Goal: Book appointment/travel/reservation

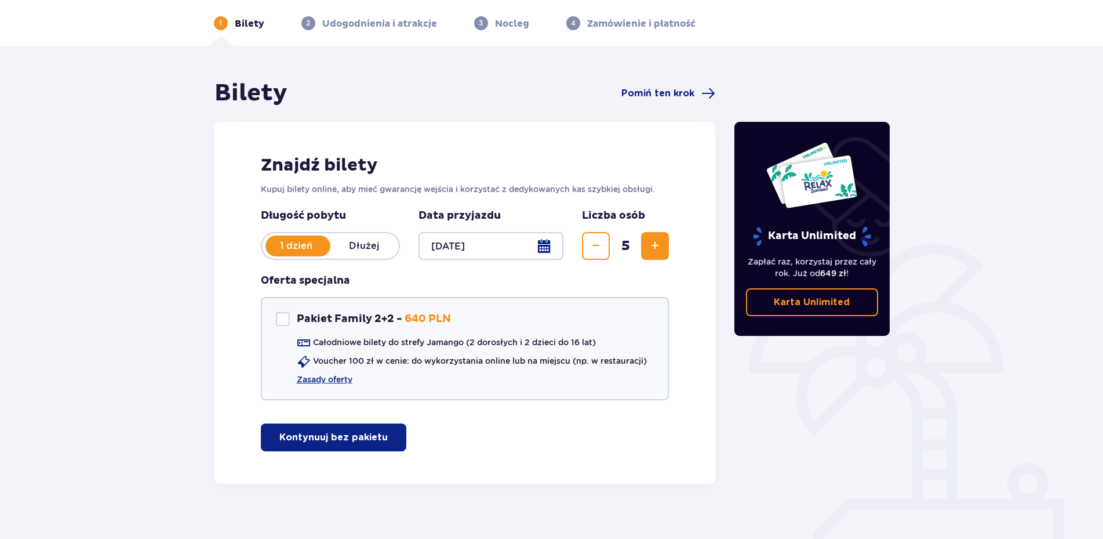
scroll to position [59, 0]
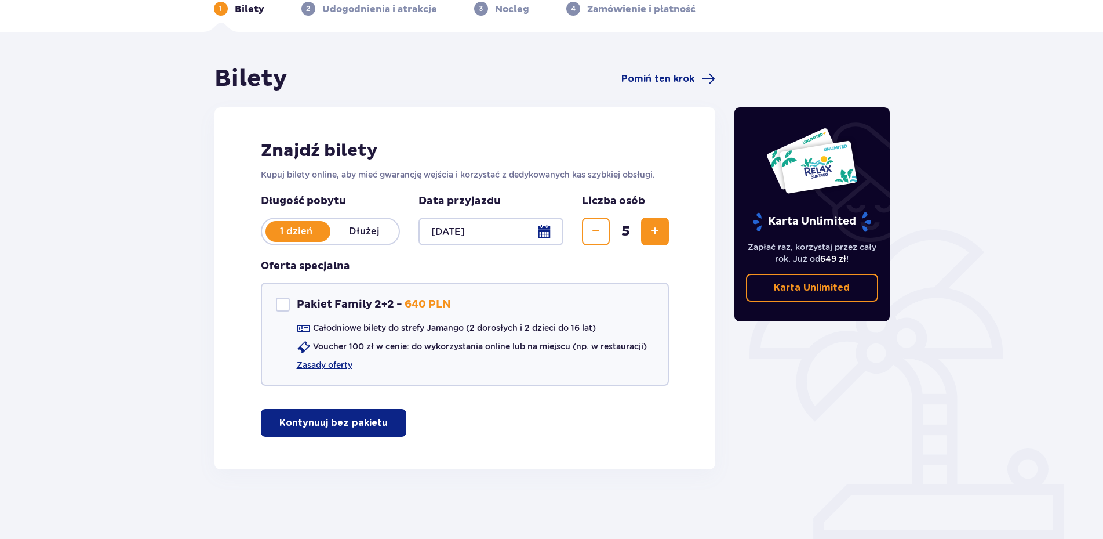
click at [326, 422] on p "Kontynuuj bez pakietu" at bounding box center [333, 422] width 108 height 13
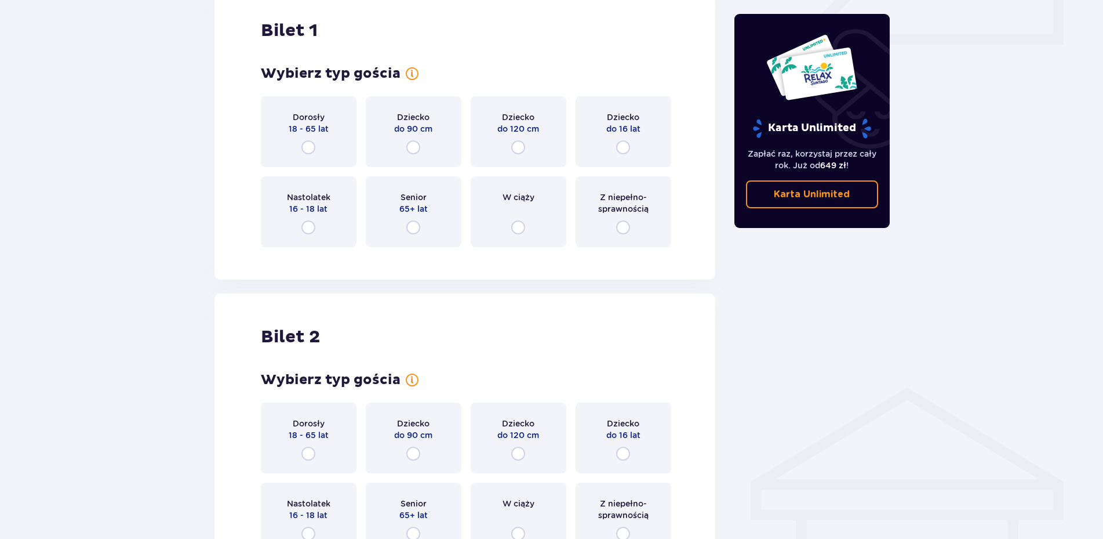
scroll to position [528, 0]
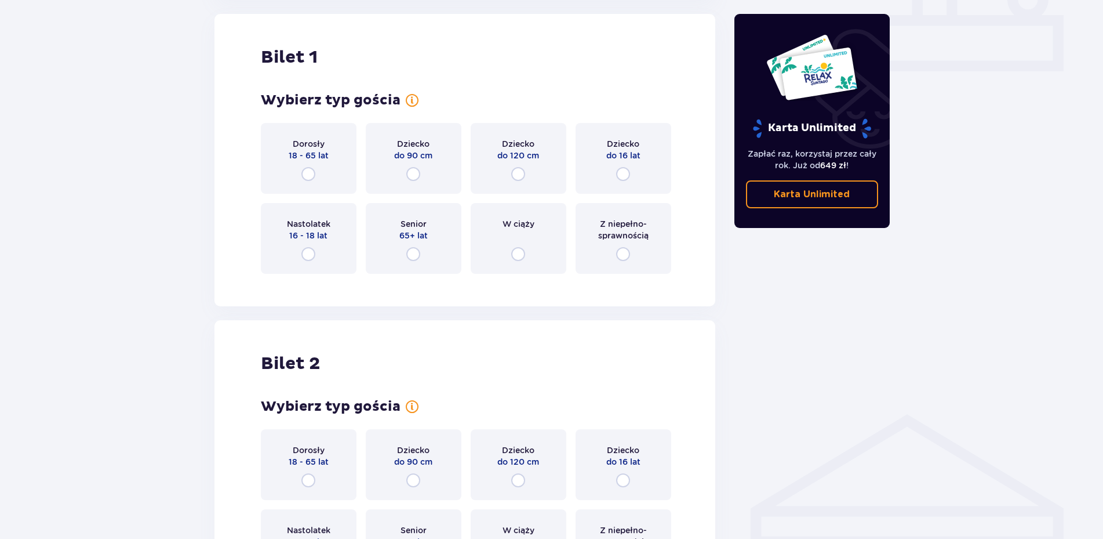
click at [308, 255] on input "radio" at bounding box center [309, 254] width 14 height 14
radio input "true"
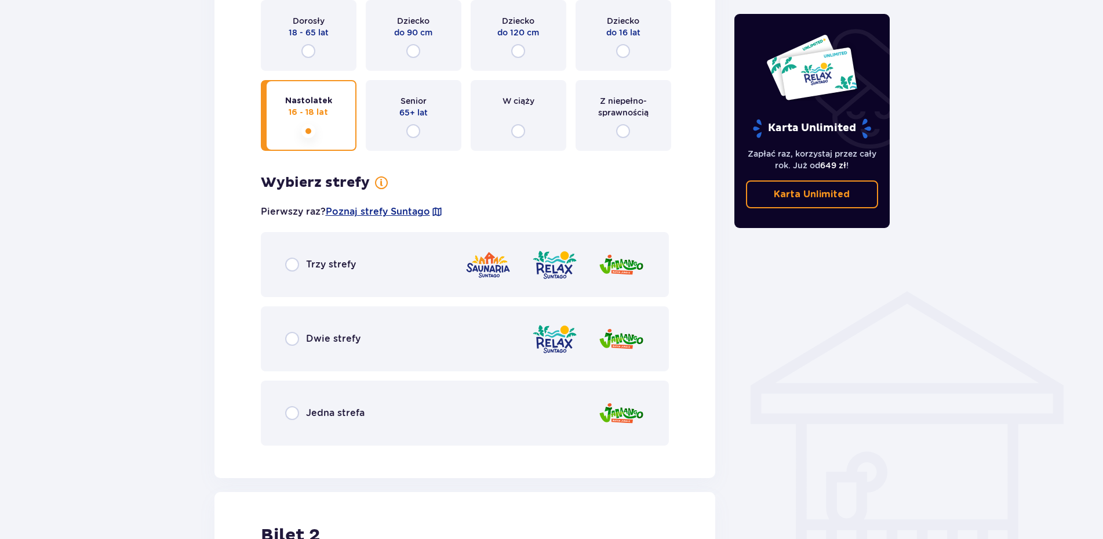
scroll to position [828, 0]
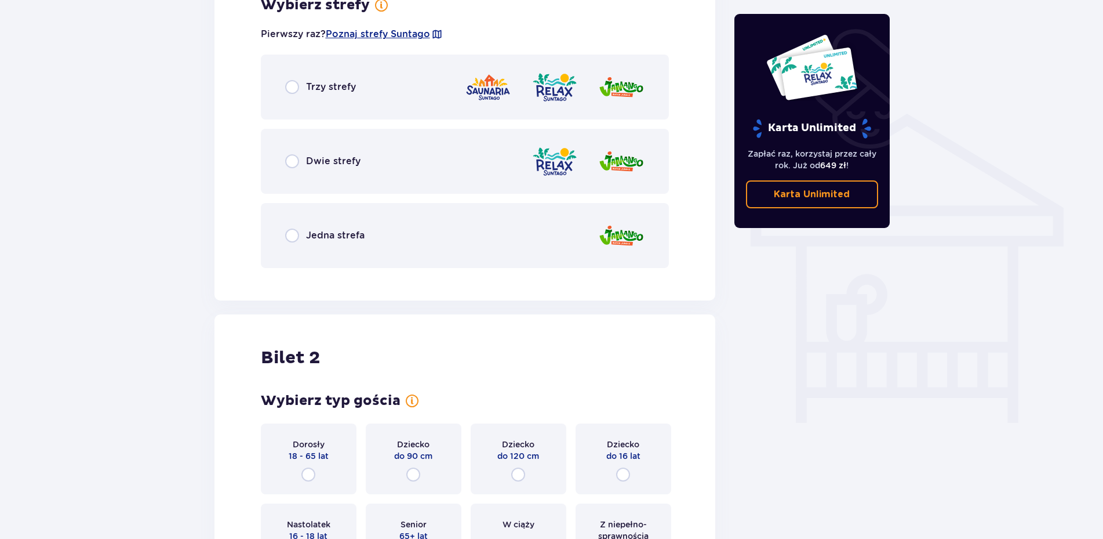
click at [292, 85] on input "radio" at bounding box center [292, 87] width 14 height 14
radio input "true"
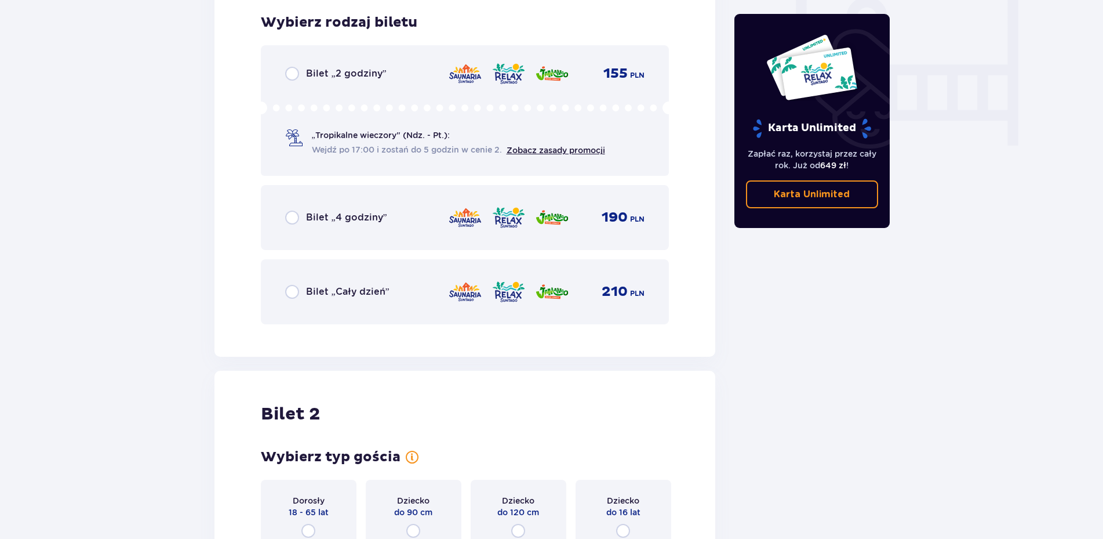
scroll to position [1342, 0]
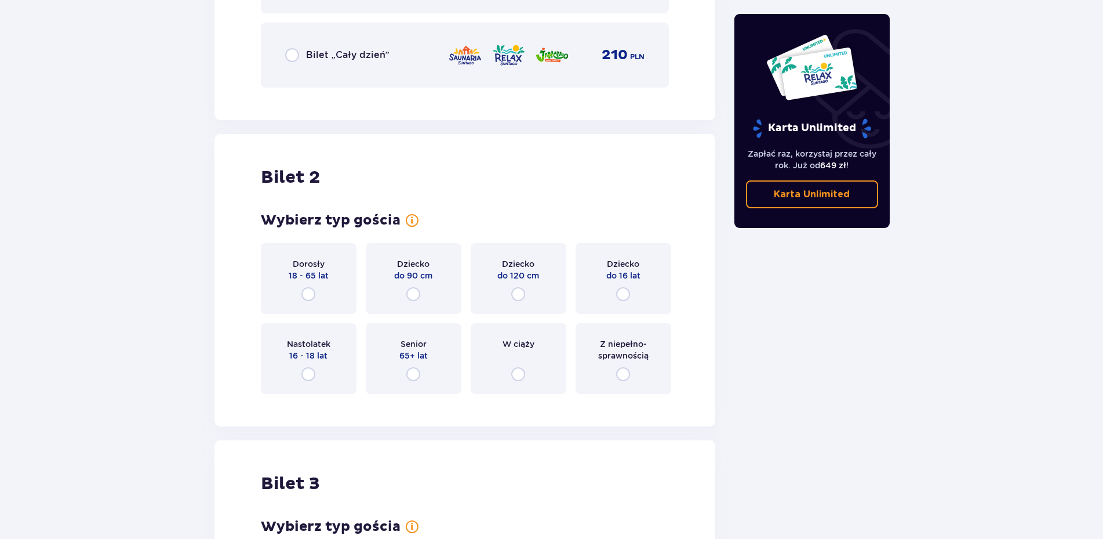
click at [308, 371] on input "radio" at bounding box center [309, 374] width 14 height 14
radio input "true"
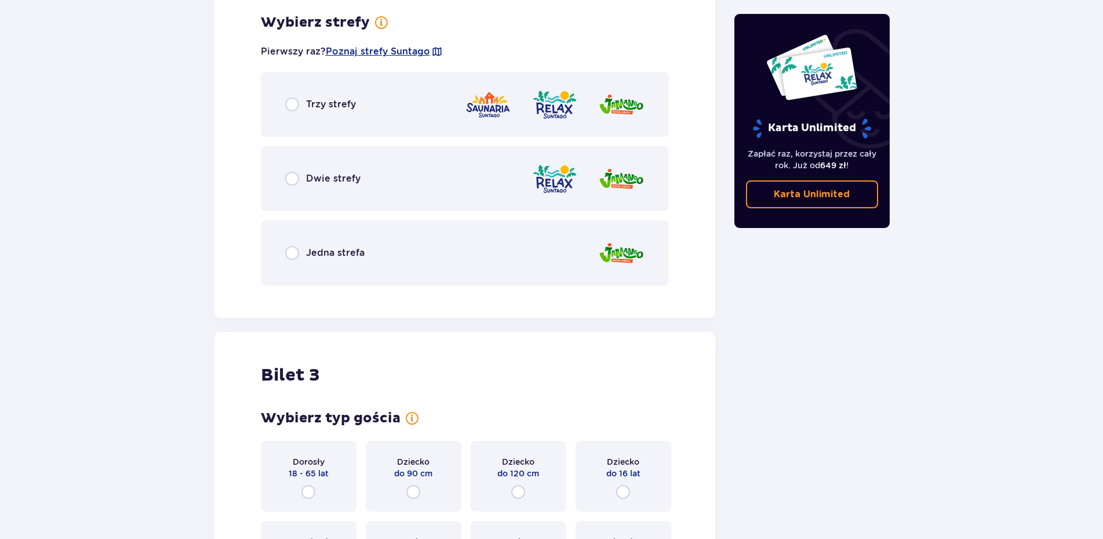
scroll to position [1731, 0]
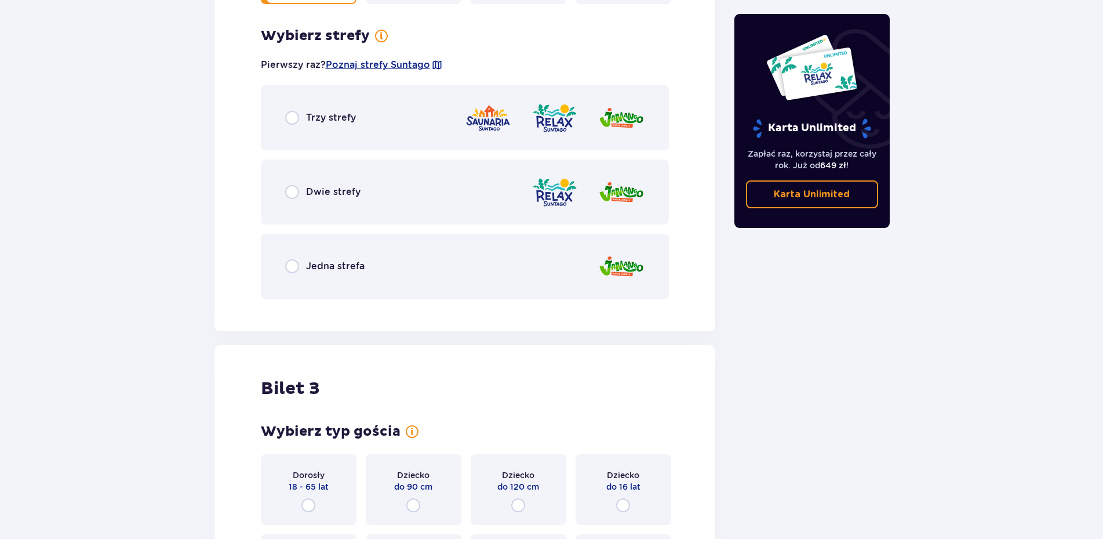
click at [290, 197] on input "radio" at bounding box center [292, 192] width 14 height 14
radio input "true"
click at [290, 197] on input "radio" at bounding box center [292, 192] width 14 height 14
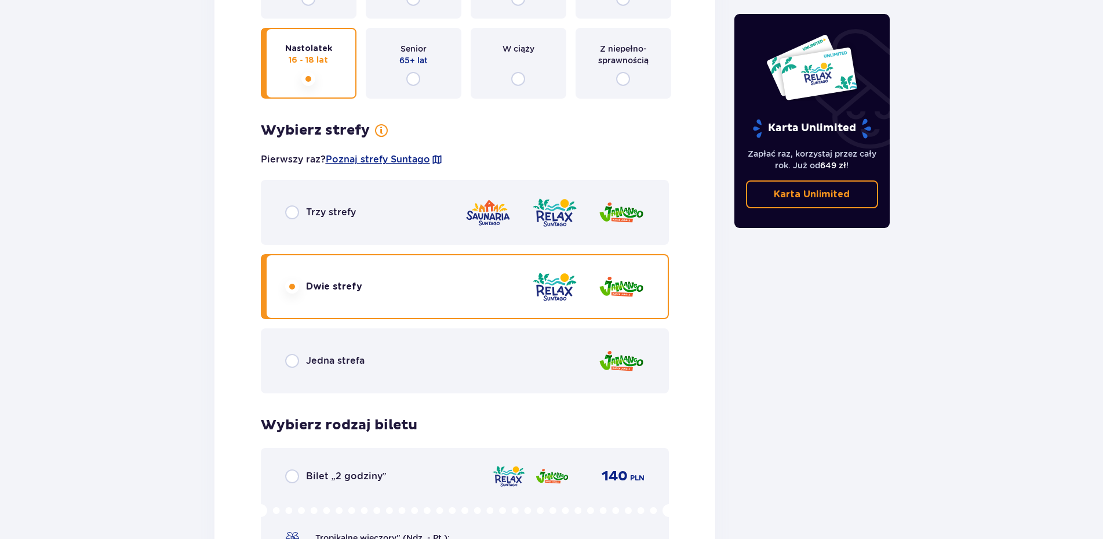
scroll to position [1625, 0]
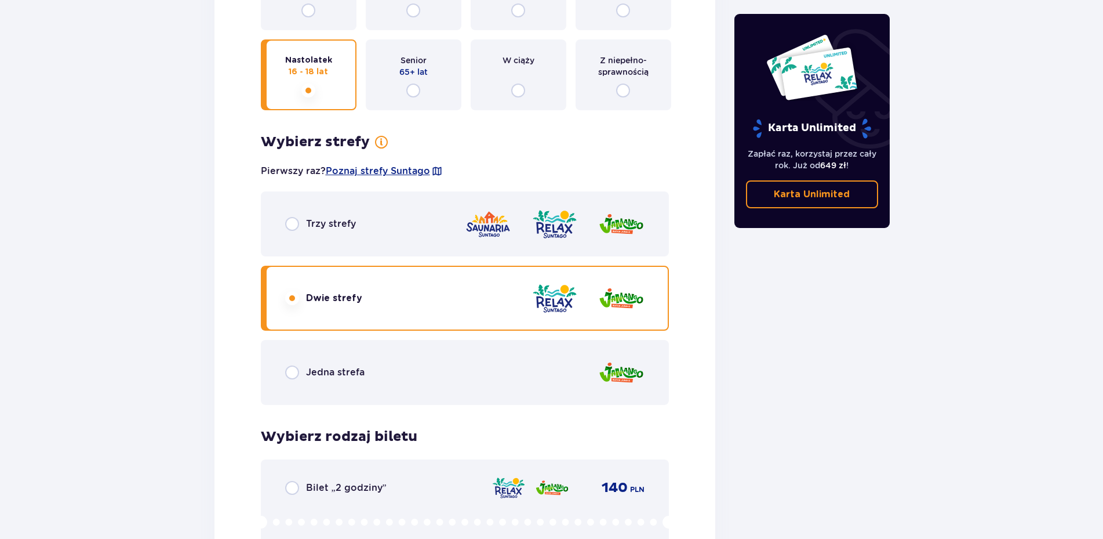
click at [290, 227] on input "radio" at bounding box center [292, 224] width 14 height 14
radio input "true"
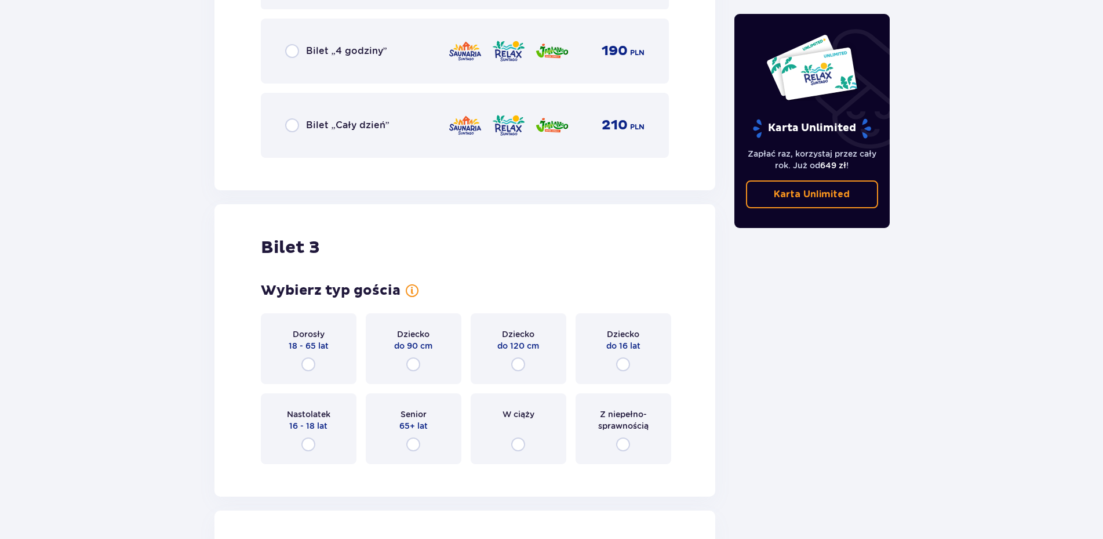
scroll to position [2217, 0]
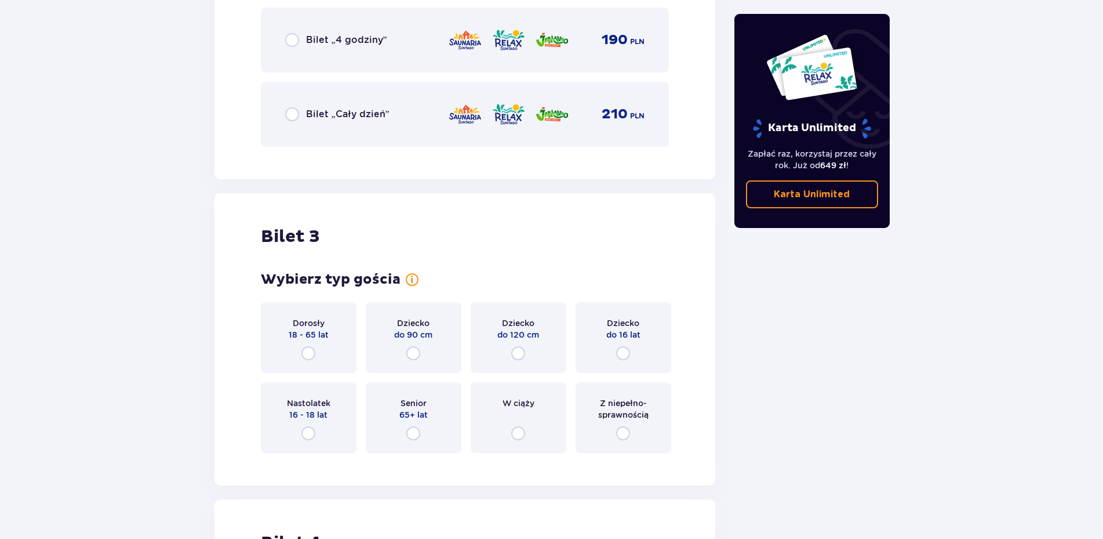
click at [308, 352] on input "radio" at bounding box center [309, 353] width 14 height 14
radio input "true"
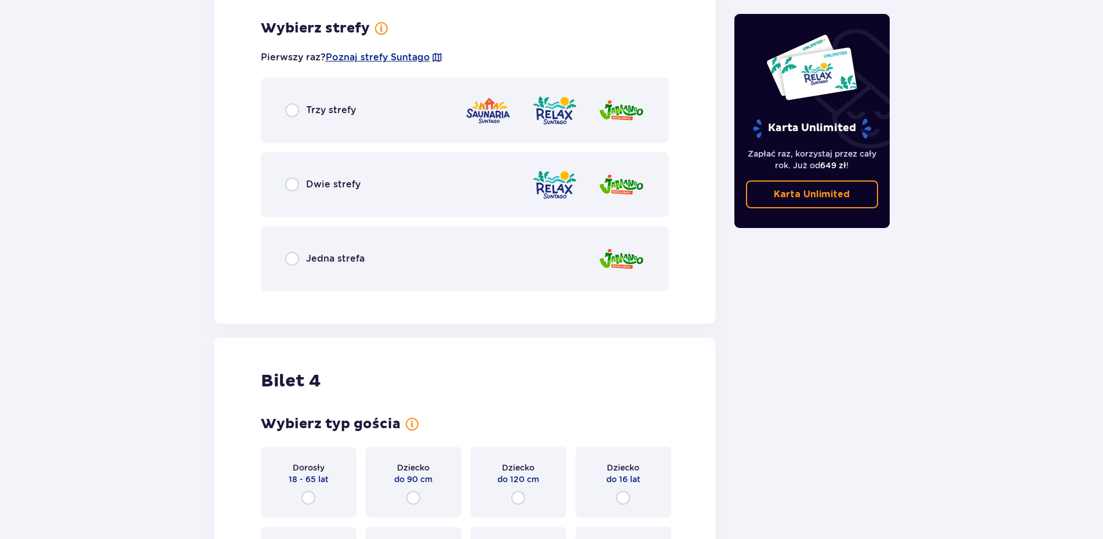
scroll to position [2679, 0]
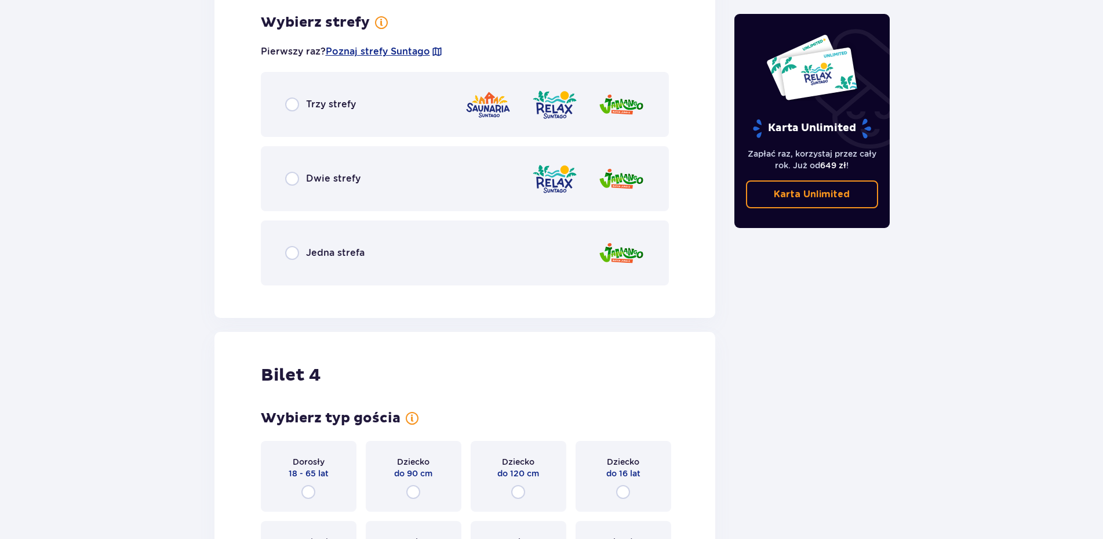
click at [294, 106] on input "radio" at bounding box center [292, 104] width 14 height 14
radio input "true"
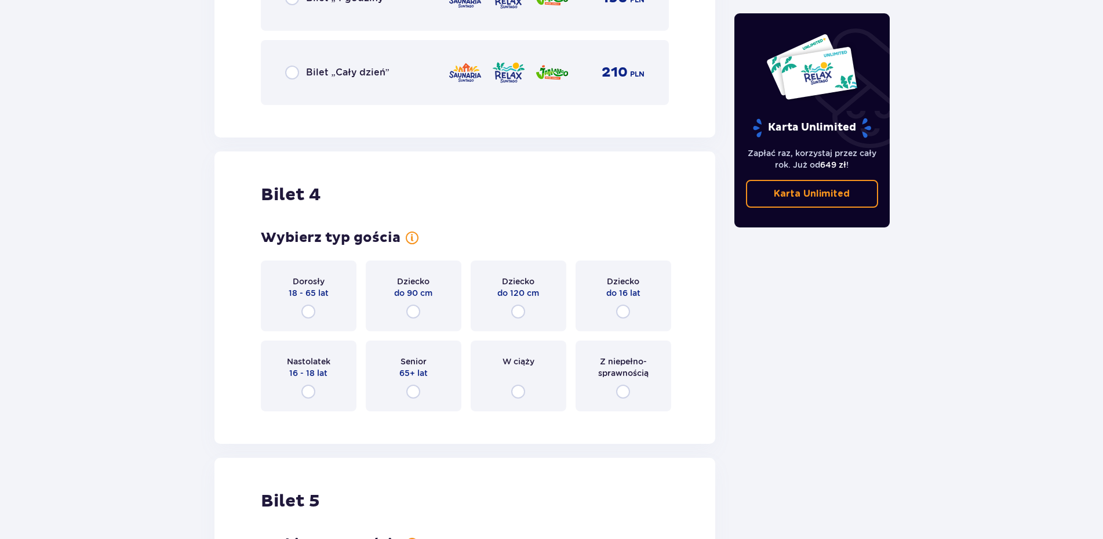
scroll to position [3210, 0]
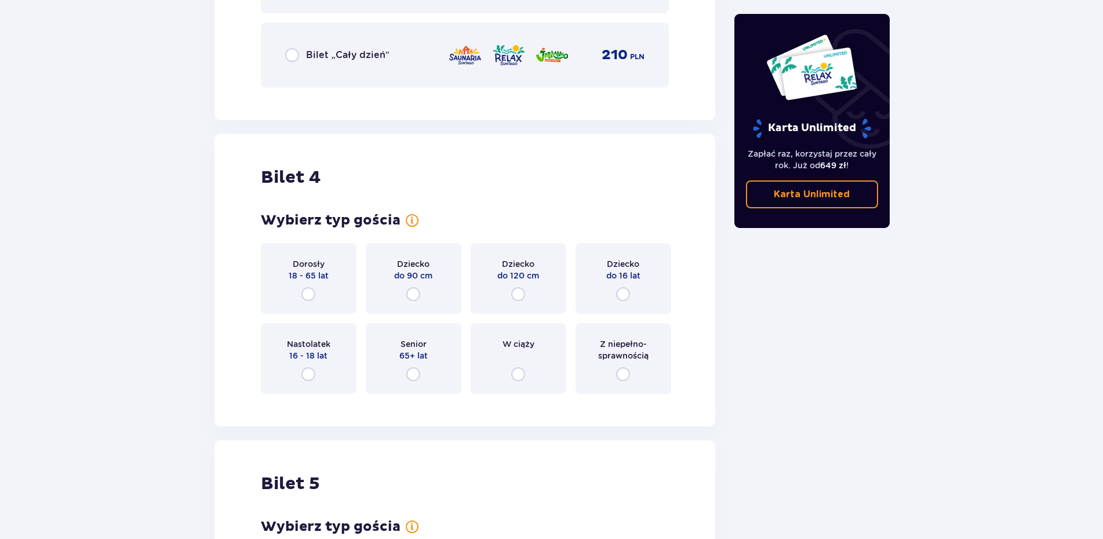
click at [311, 293] on input "radio" at bounding box center [309, 294] width 14 height 14
radio input "true"
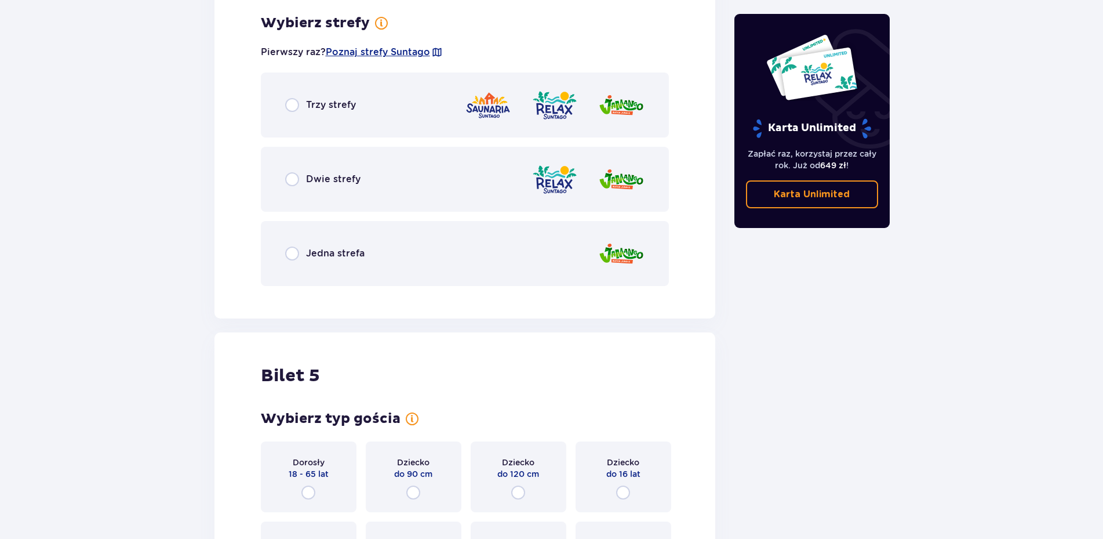
scroll to position [3613, 0]
click at [295, 107] on input "radio" at bounding box center [292, 104] width 14 height 14
radio input "true"
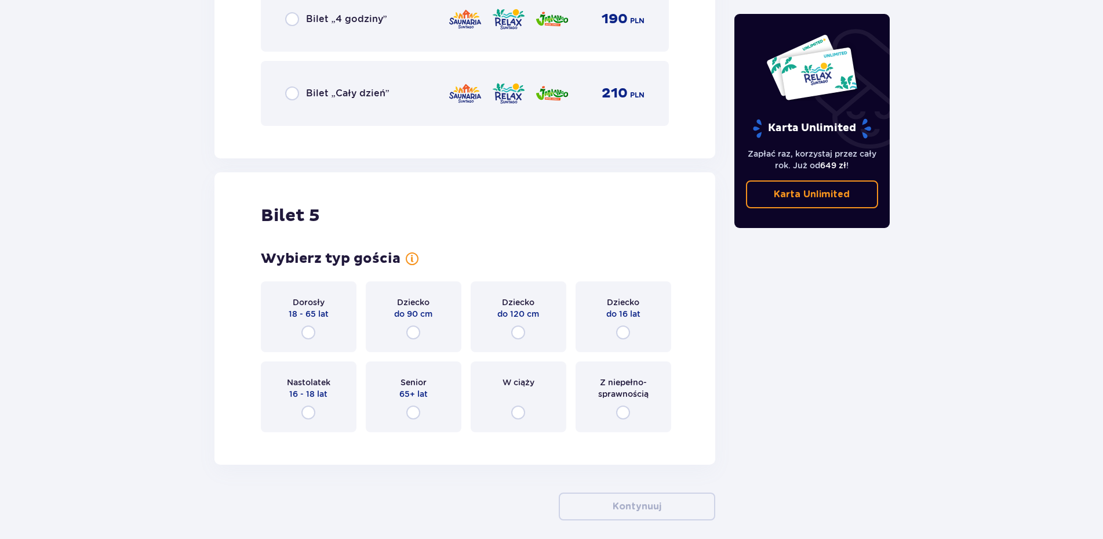
scroll to position [4144, 0]
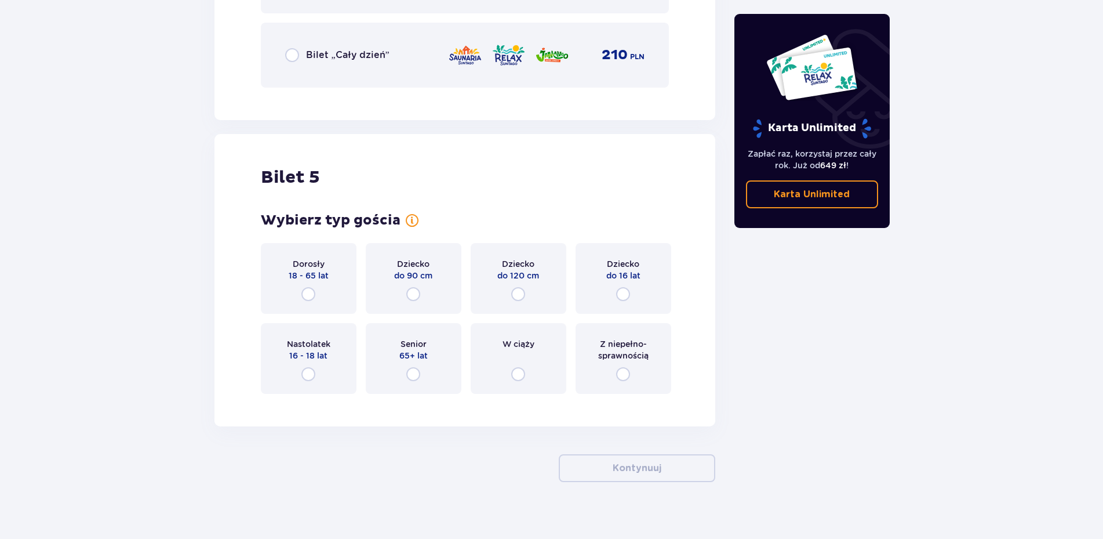
click at [308, 292] on input "radio" at bounding box center [309, 294] width 14 height 14
radio input "true"
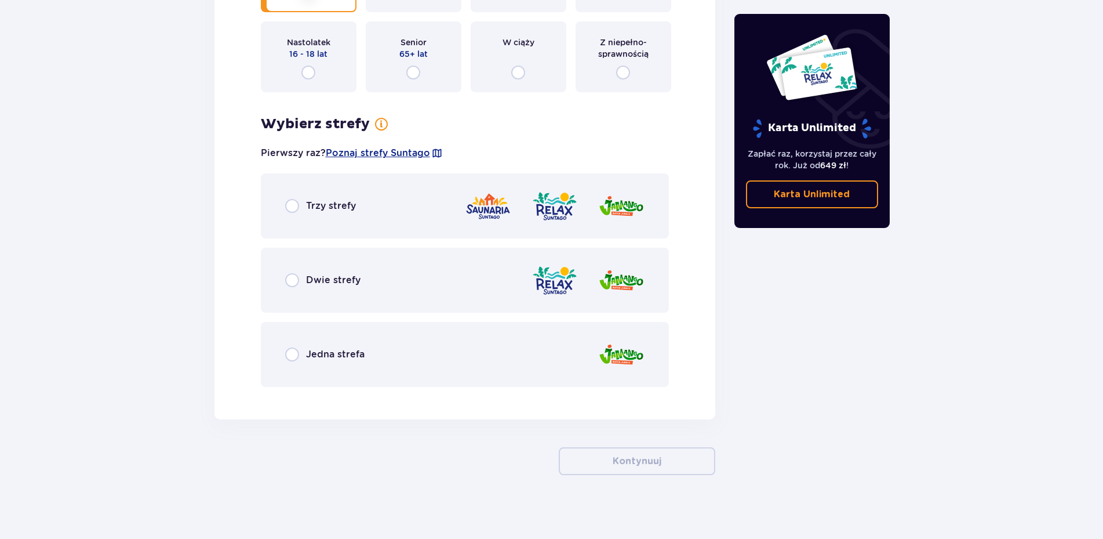
scroll to position [4451, 0]
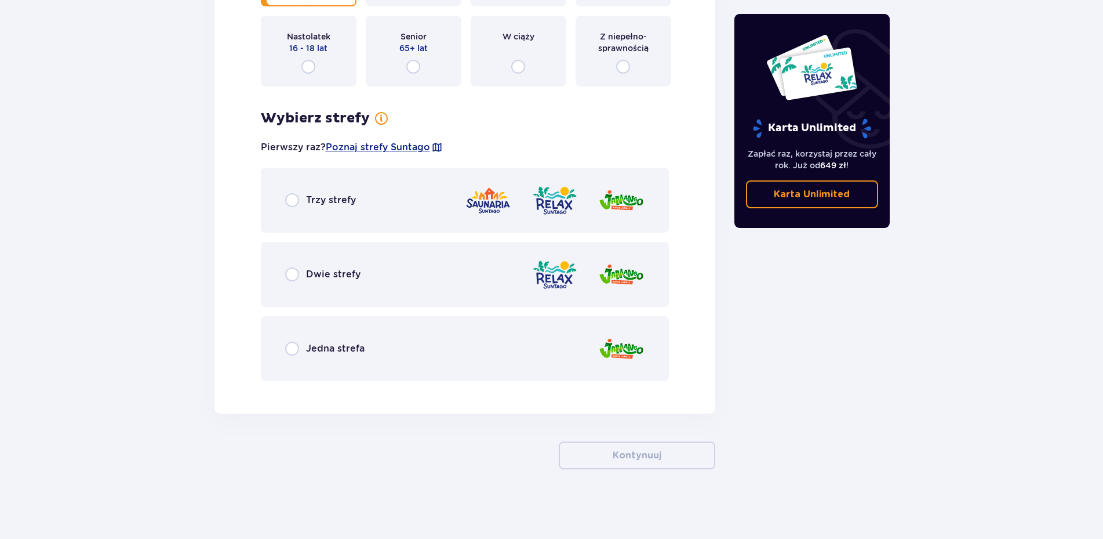
click at [292, 200] on input "radio" at bounding box center [292, 200] width 14 height 14
radio input "true"
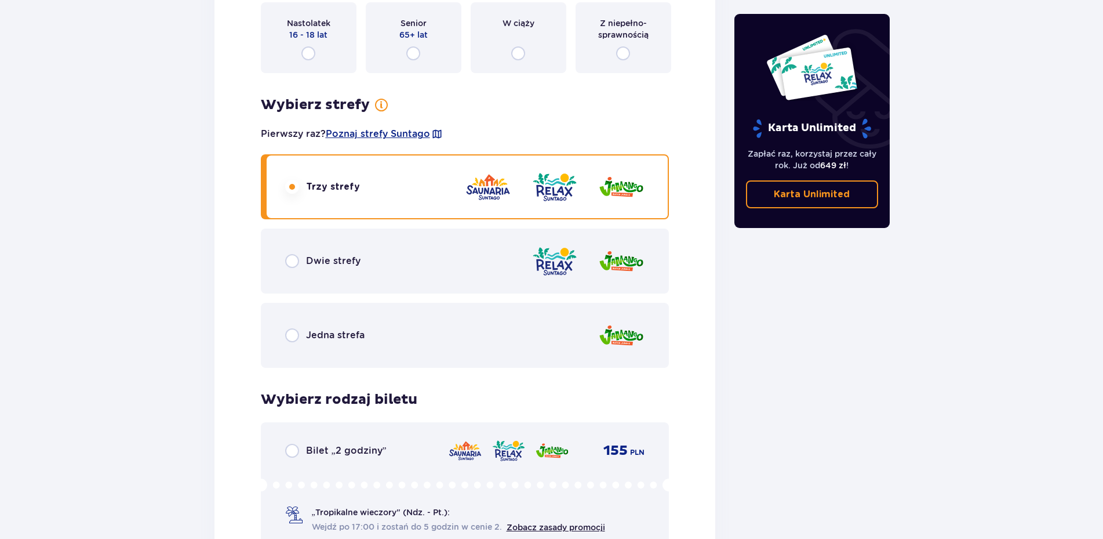
scroll to position [2242, 0]
